Goal: Task Accomplishment & Management: Book appointment/travel/reservation

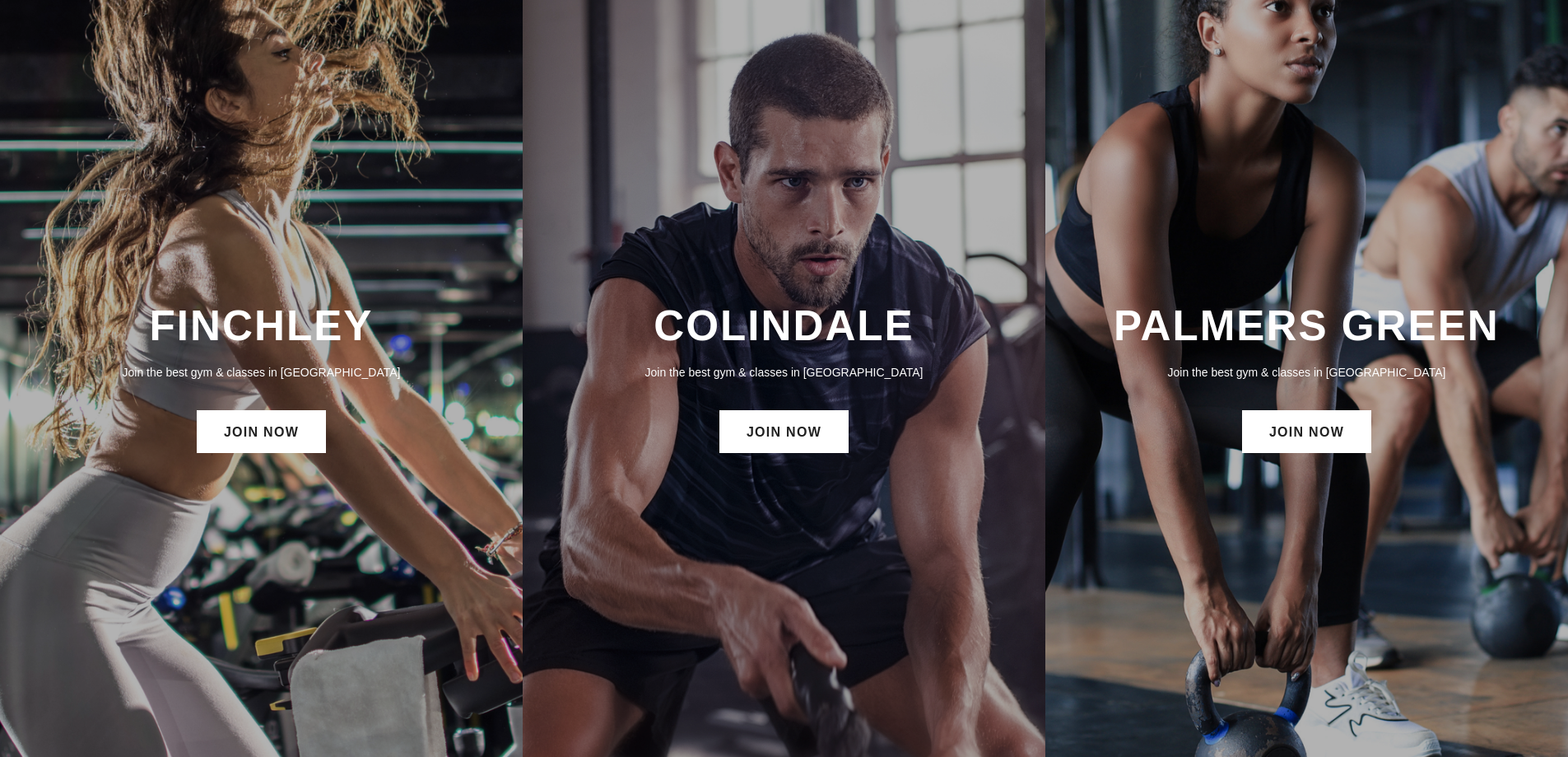
scroll to position [164, 0]
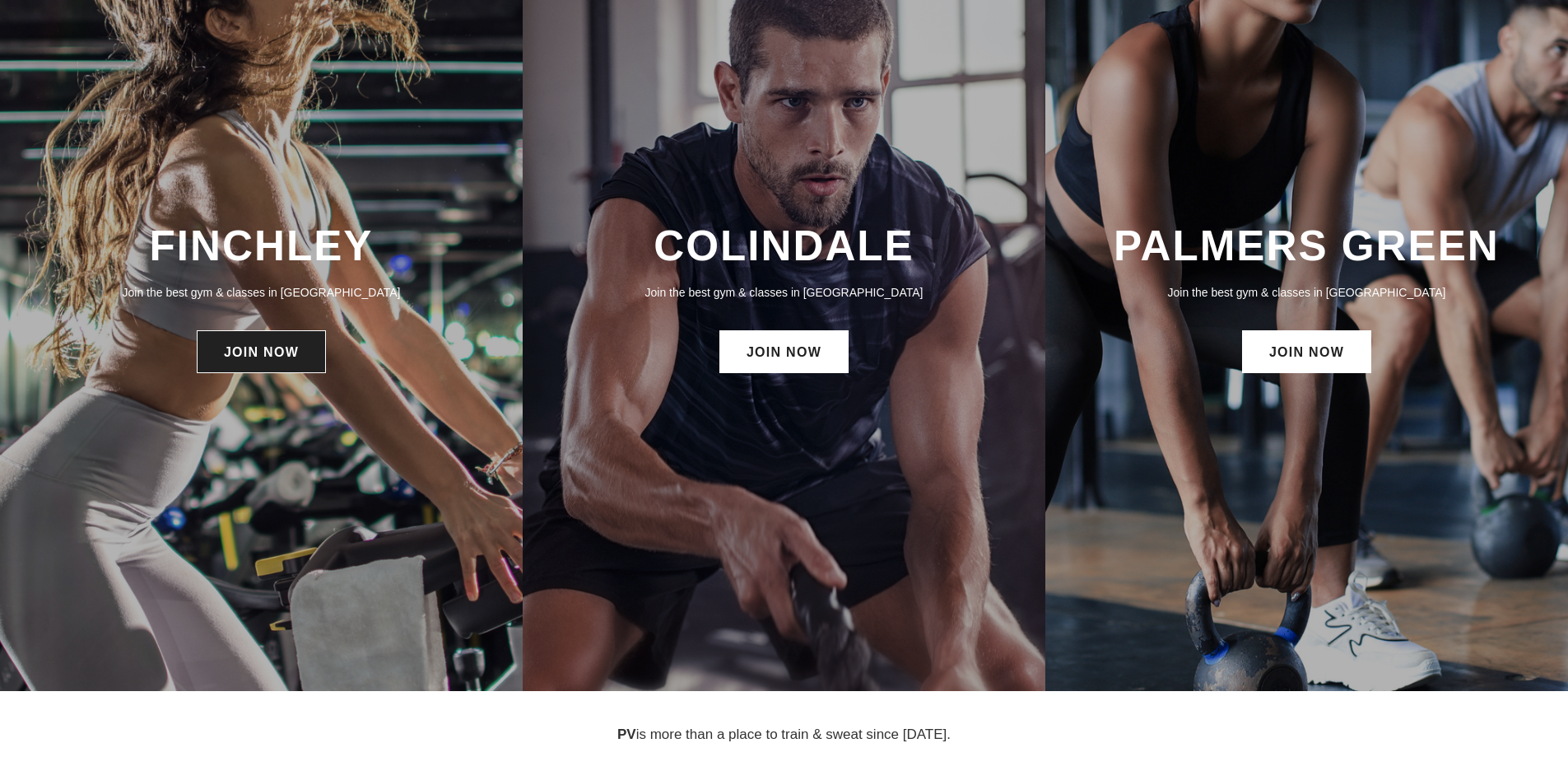
click at [284, 352] on link "JOIN NOW" at bounding box center [262, 352] width 130 height 43
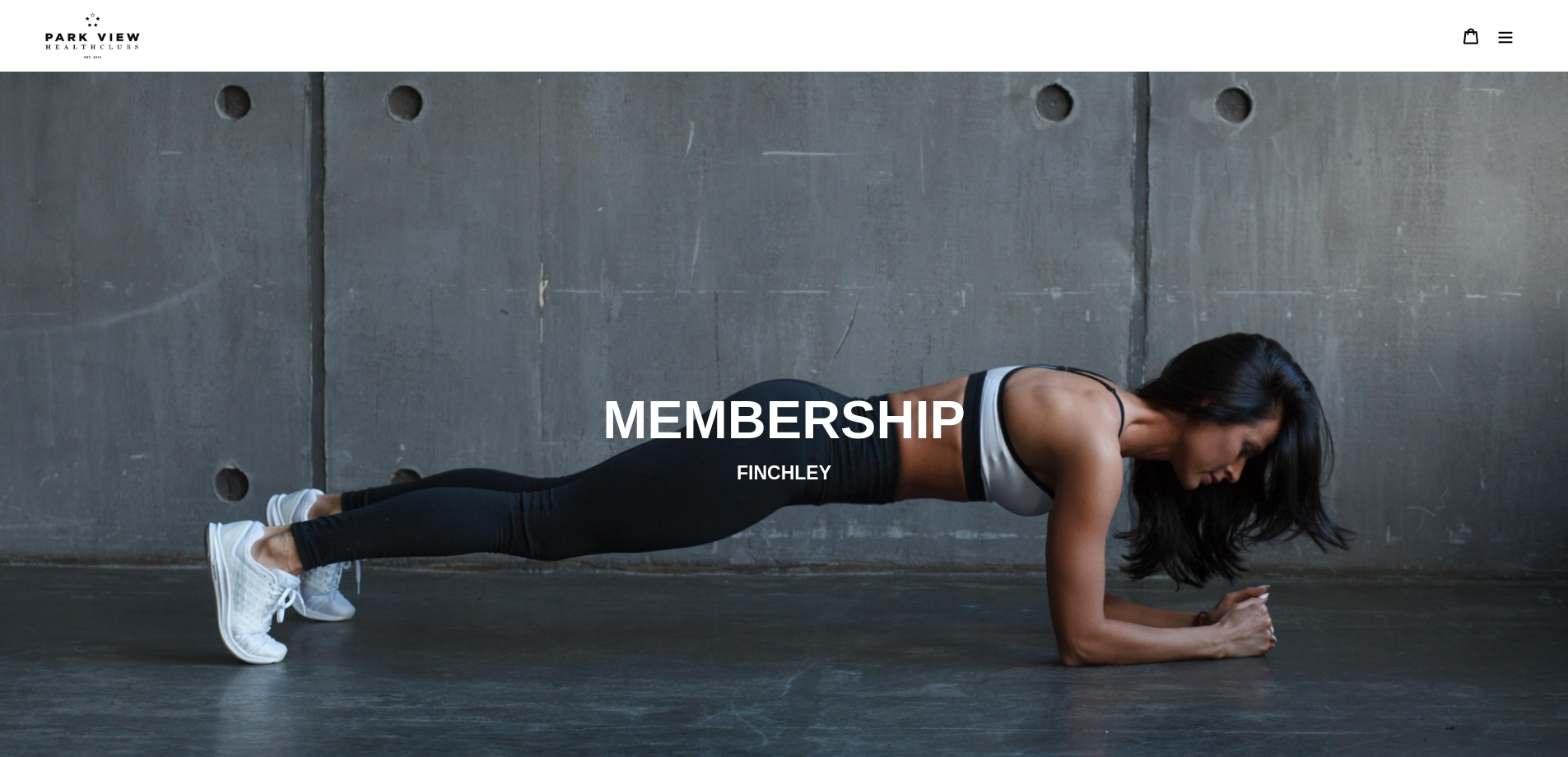
click at [1510, 45] on button "Menu" at bounding box center [1506, 36] width 35 height 36
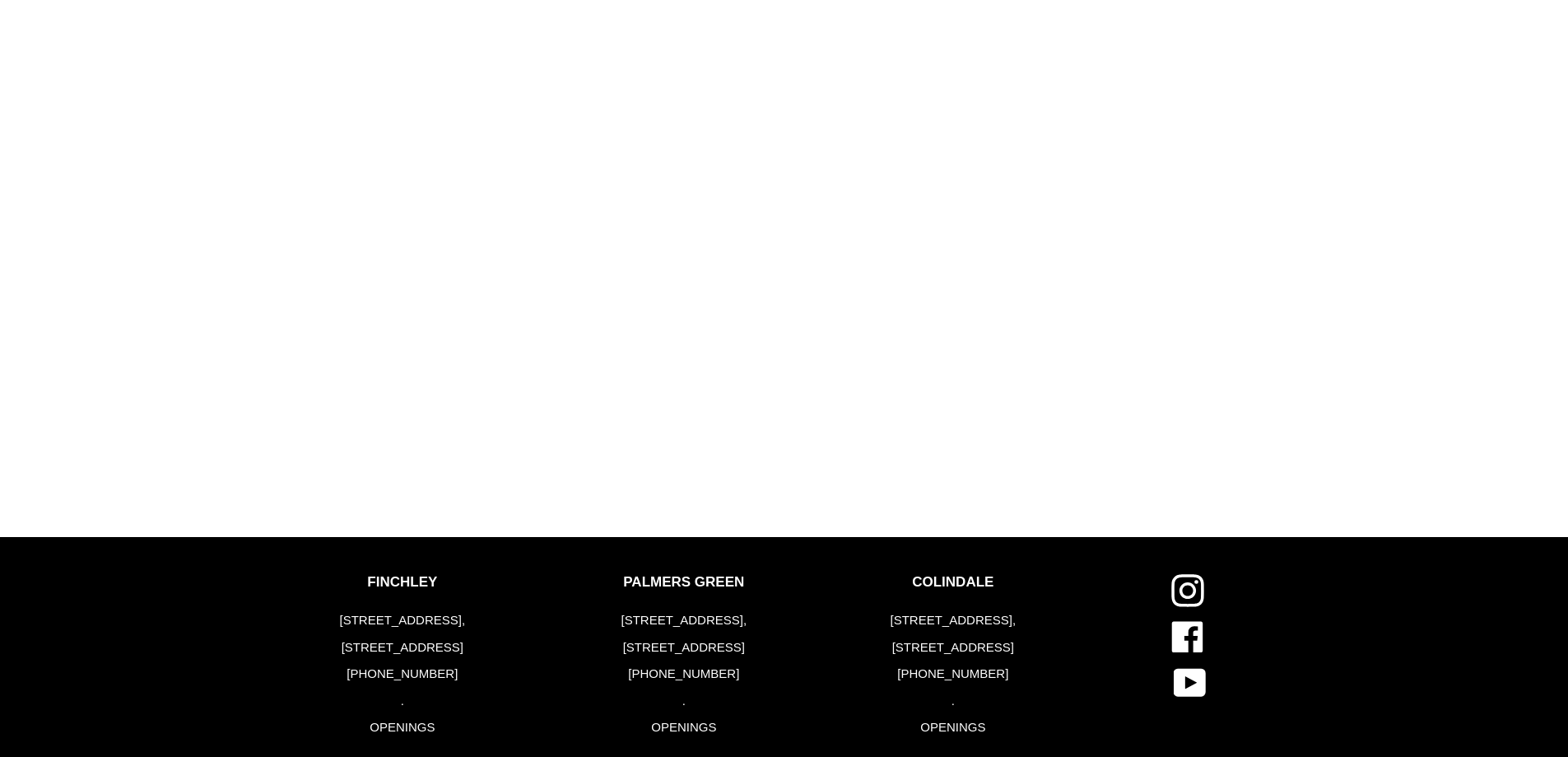
scroll to position [2119, 0]
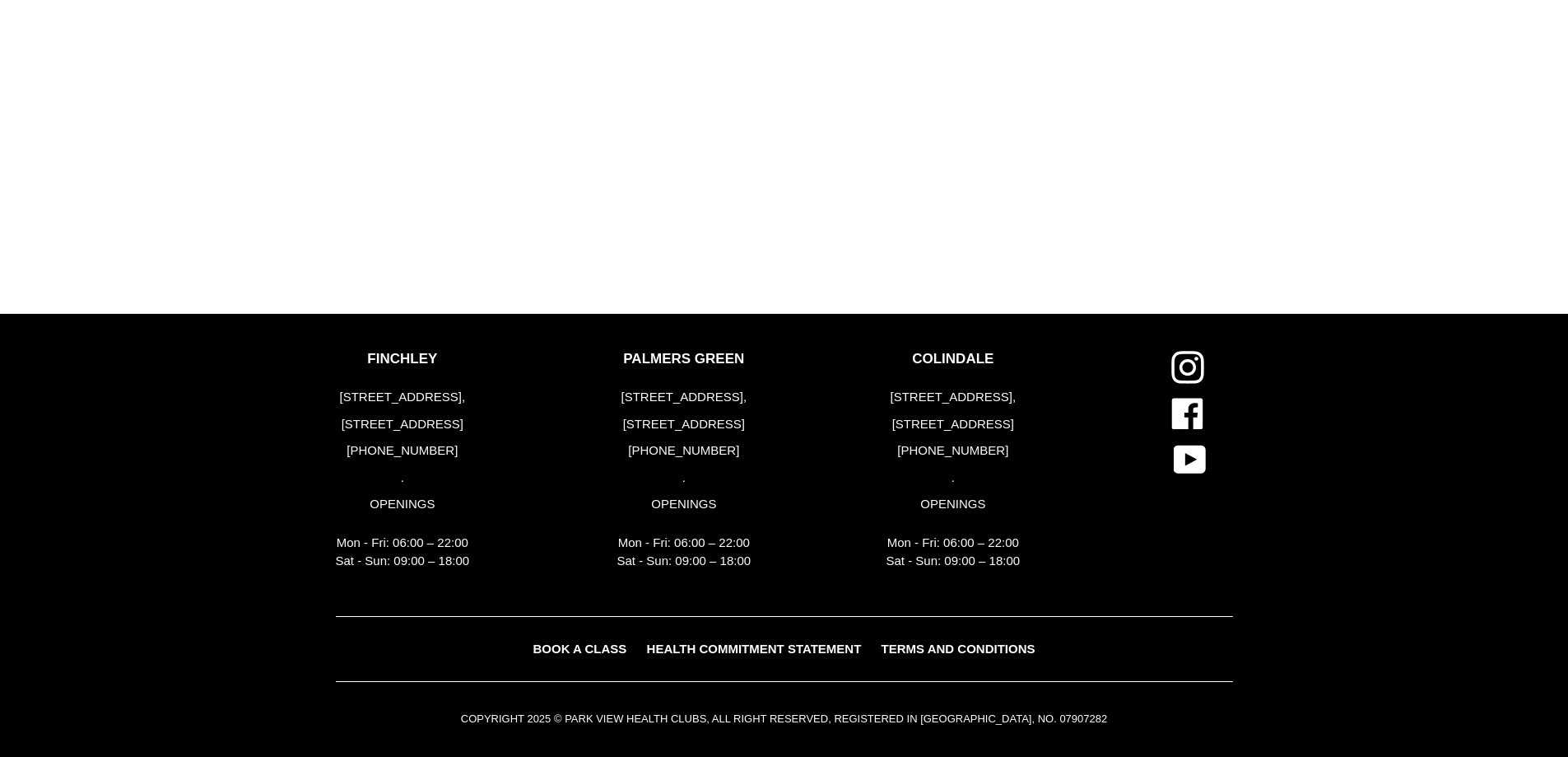
click at [570, 646] on span "BOOK A CLASS" at bounding box center [580, 648] width 94 height 14
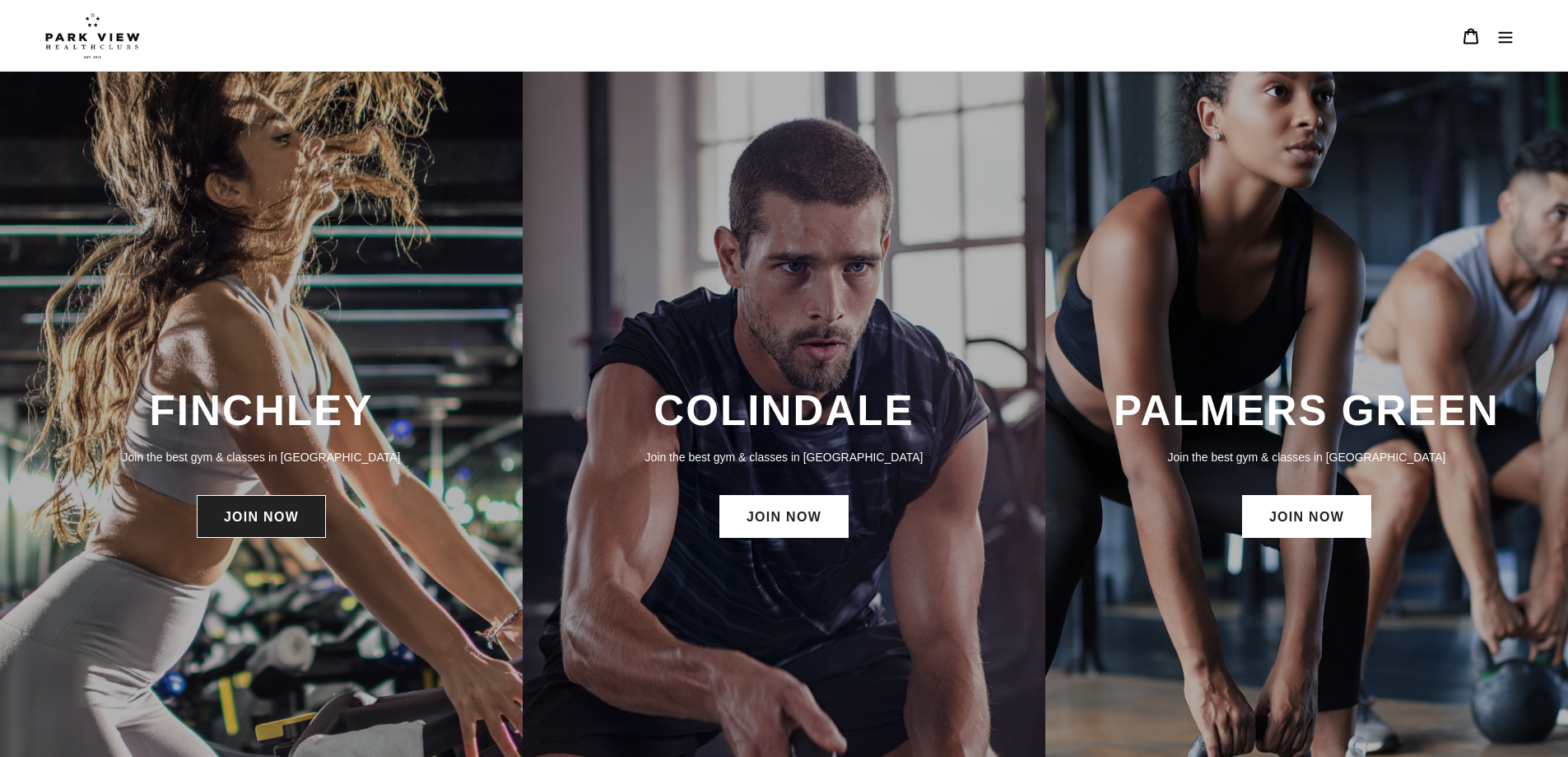
click at [291, 508] on link "JOIN NOW" at bounding box center [262, 516] width 130 height 43
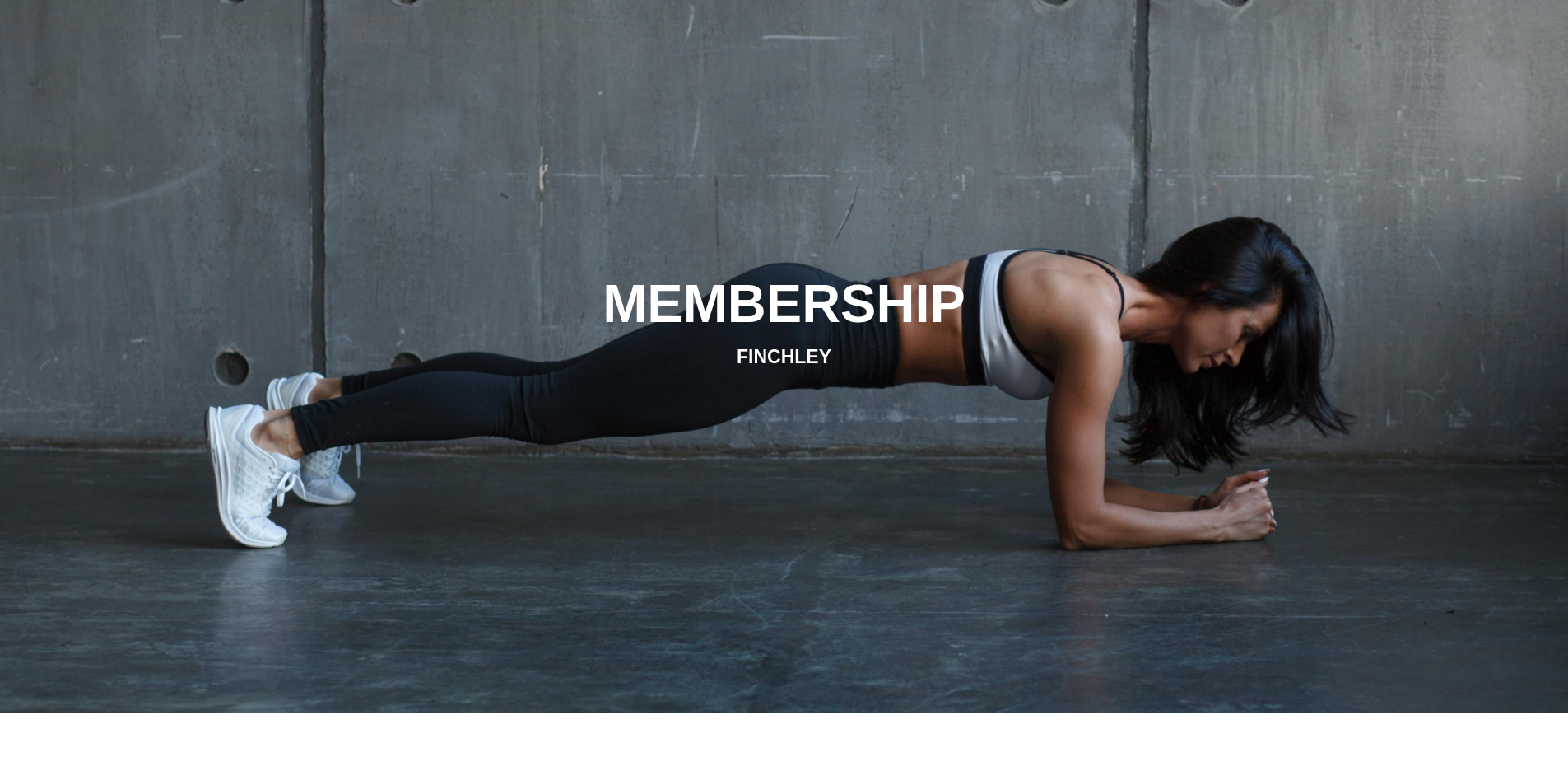
scroll to position [47, 0]
